Goal: Task Accomplishment & Management: Manage account settings

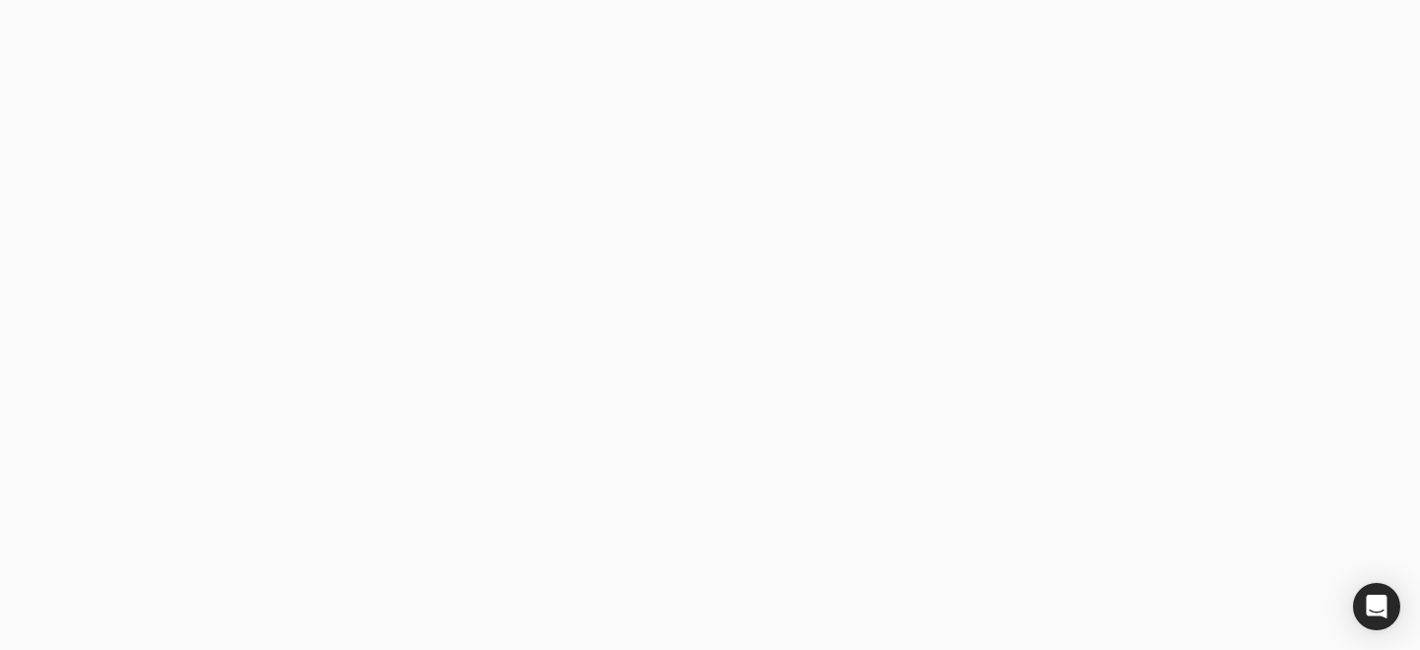
click at [294, 458] on body at bounding box center [710, 325] width 1420 height 650
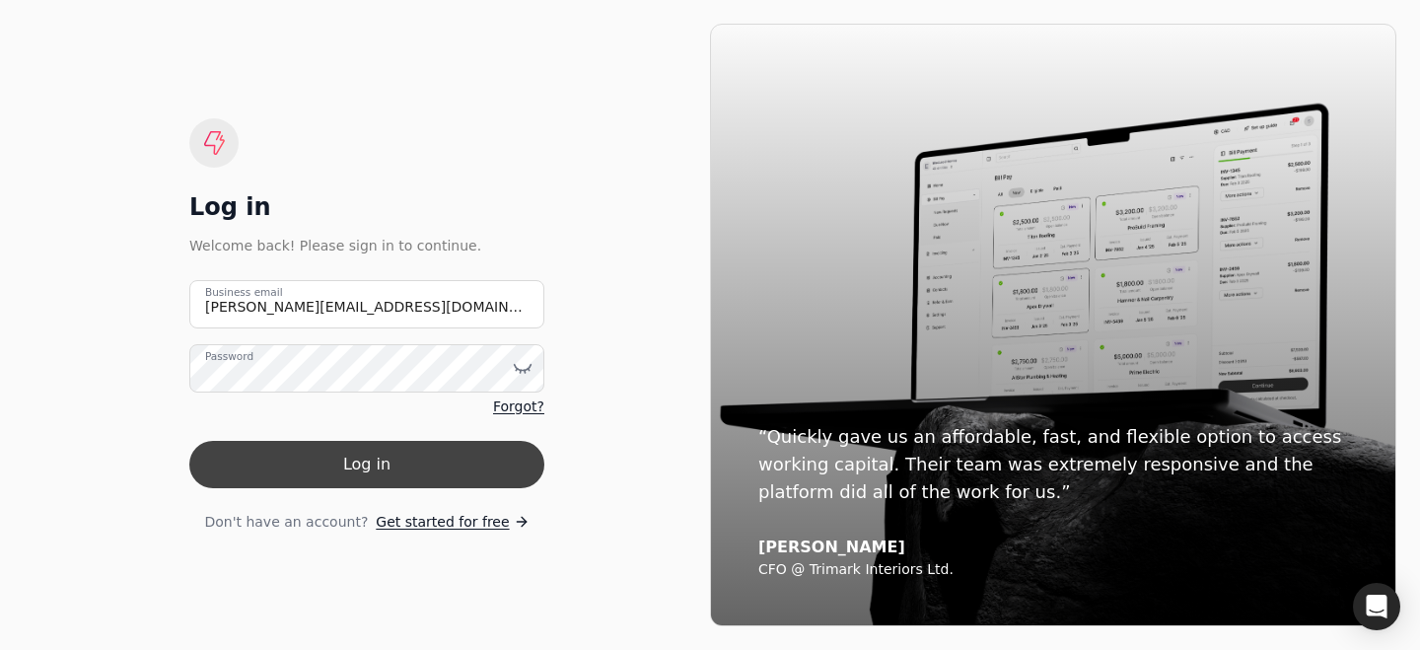
click at [364, 450] on button "Log in" at bounding box center [366, 464] width 355 height 47
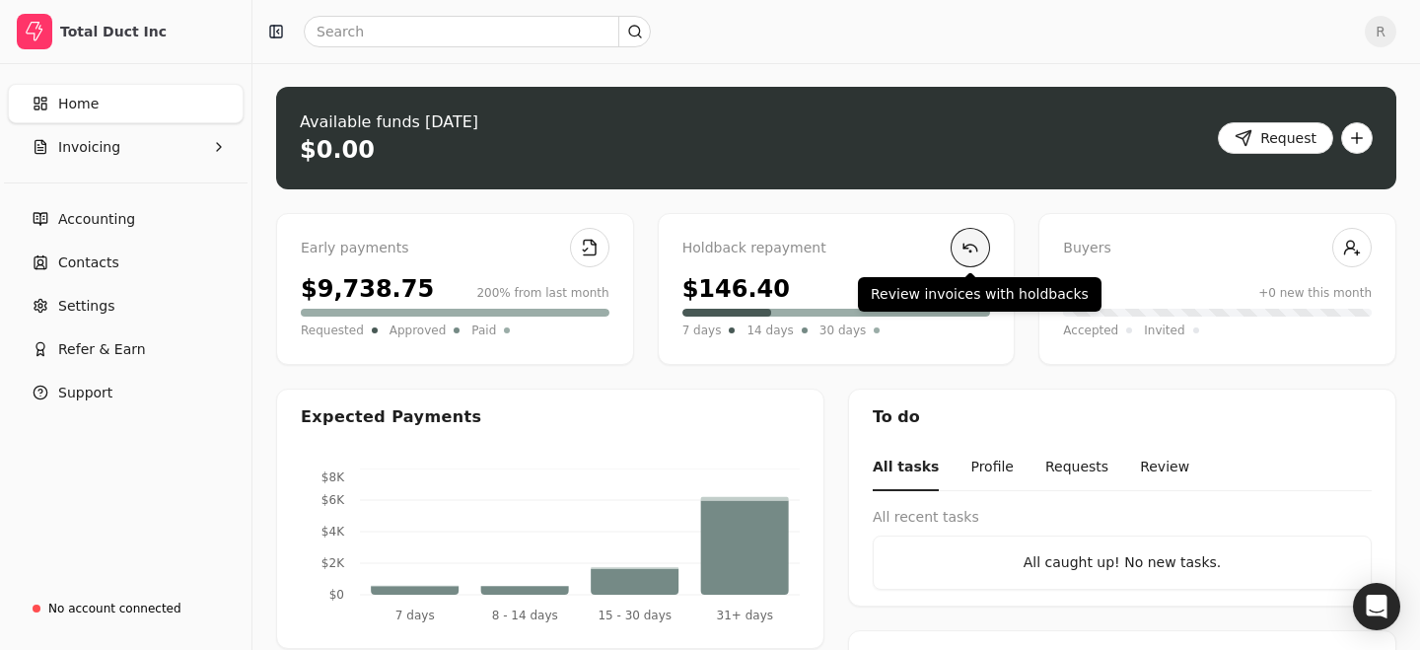
click at [973, 245] on link at bounding box center [969, 247] width 39 height 39
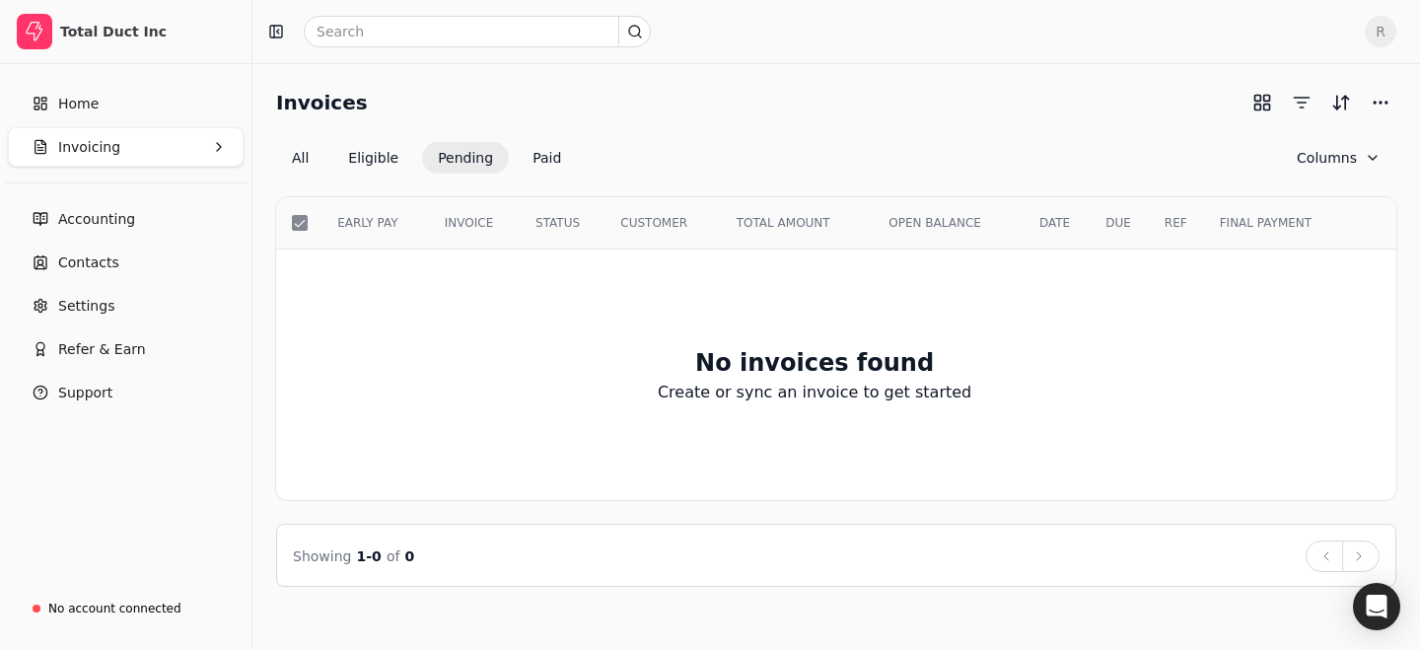
click at [336, 170] on div "All Eligible Pending Paid" at bounding box center [426, 158] width 301 height 32
click at [371, 157] on button "Eligible" at bounding box center [373, 158] width 82 height 32
